Goal: Task Accomplishment & Management: Use online tool/utility

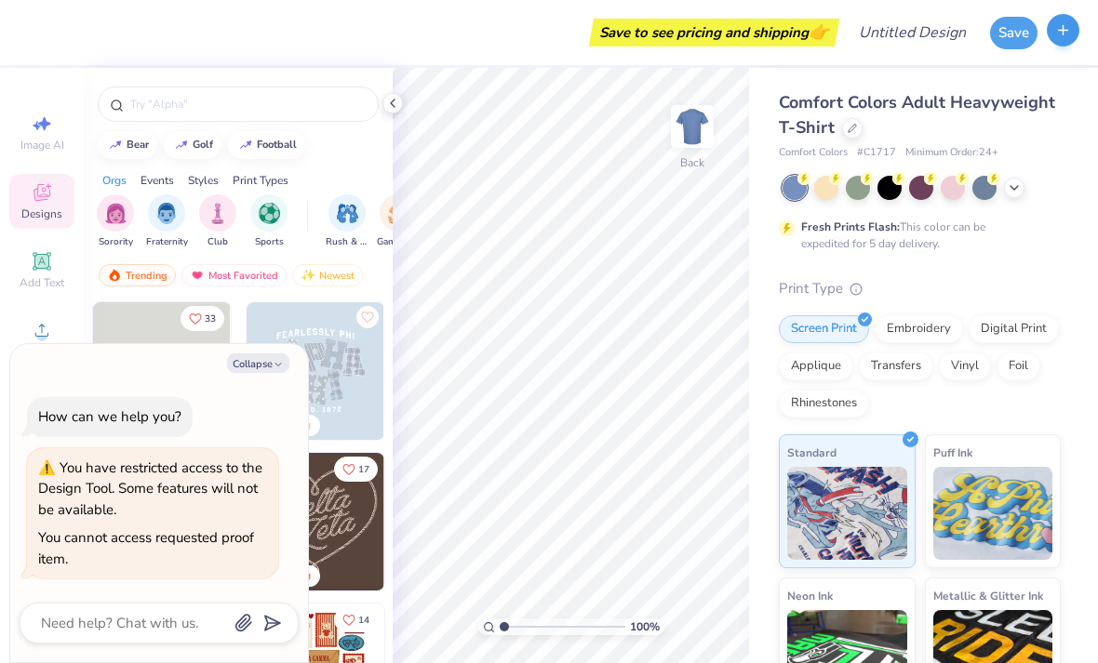
click at [1065, 33] on icon "button" at bounding box center [1063, 30] width 16 height 16
type textarea "x"
click at [769, 35] on div "Save to see pricing and shipping 👉" at bounding box center [714, 33] width 241 height 28
click at [273, 370] on icon "button" at bounding box center [278, 364] width 11 height 11
type textarea "x"
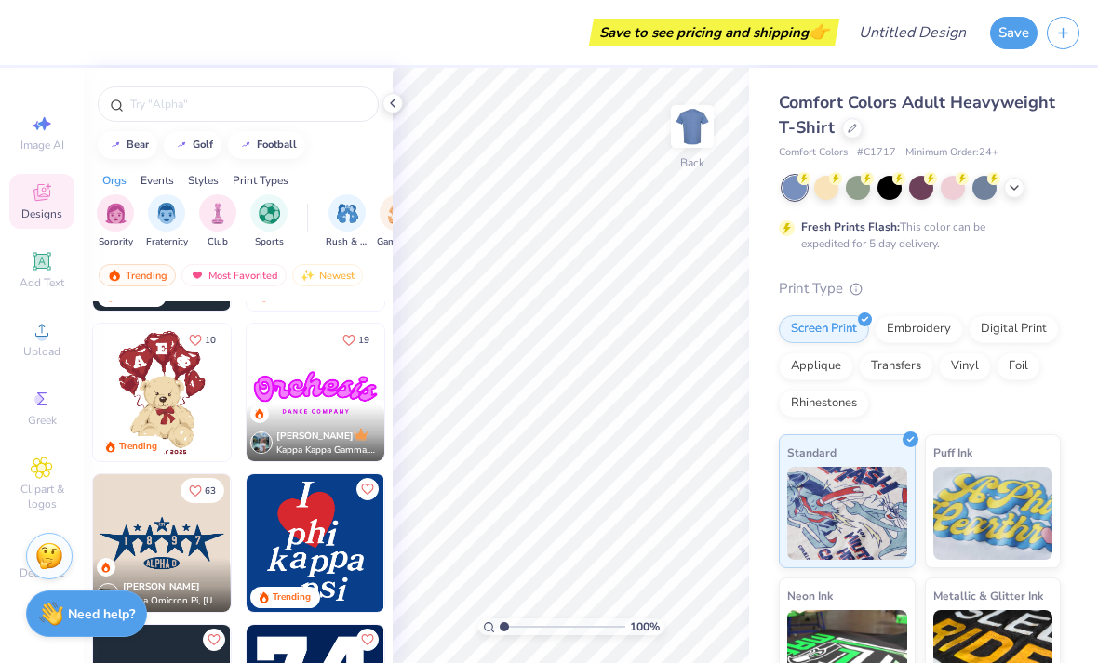
scroll to position [641, 0]
